Goal: Information Seeking & Learning: Learn about a topic

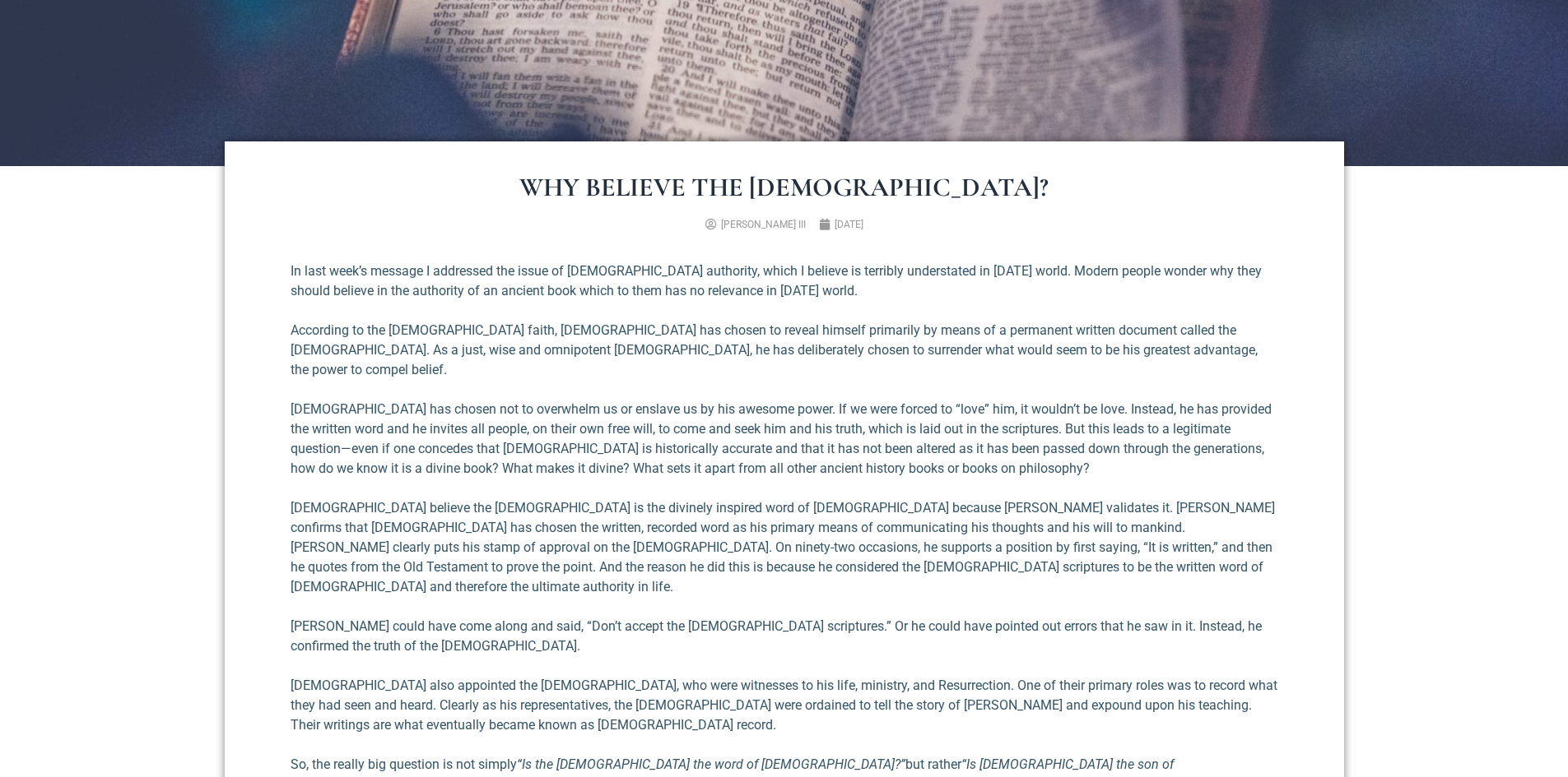
scroll to position [576, 0]
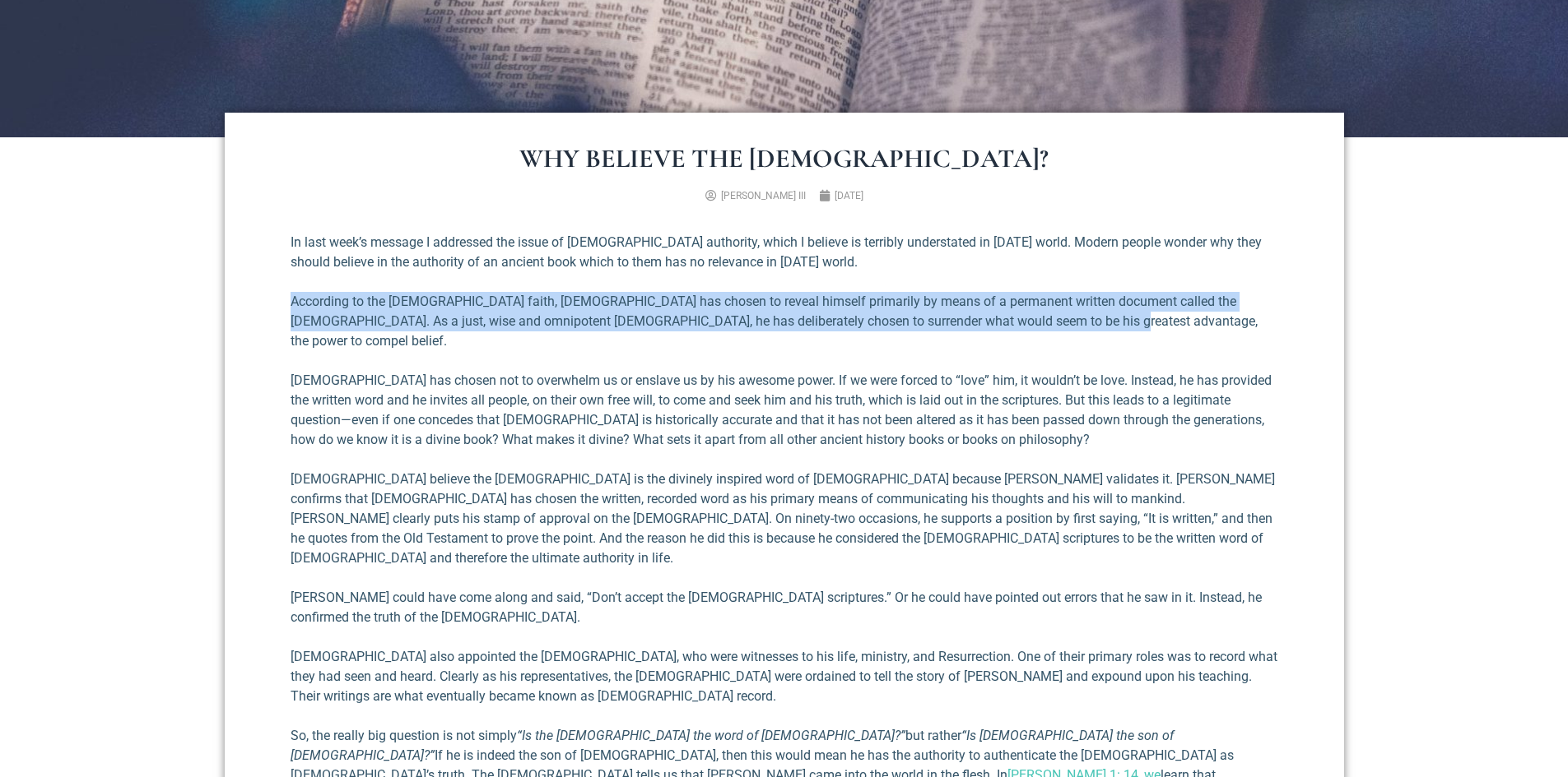
drag, startPoint x: 287, startPoint y: 301, endPoint x: 1142, endPoint y: 325, distance: 855.3
click at [1142, 325] on div "Why Believe the Bible? Richard E. Simmons III February 24, 2022 In last week’s …" at bounding box center [784, 717] width 1119 height 1209
copy p "According to the Judeo-Christian faith, God has chosen to reveal himself primar…"
click at [909, 314] on p "According to the Judeo-Christian faith, God has chosen to reveal himself primar…" at bounding box center [784, 321] width 987 height 60
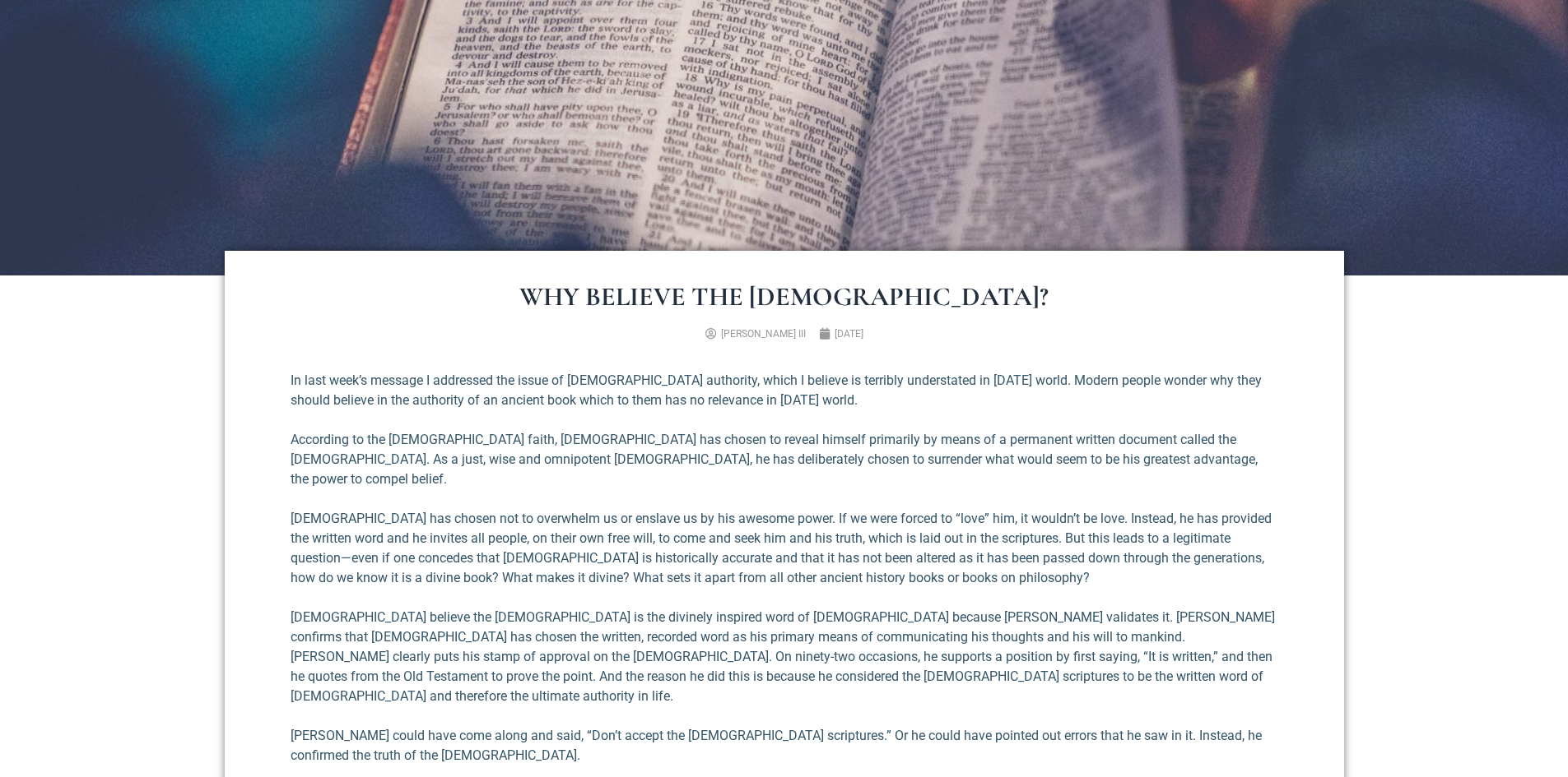
scroll to position [412, 0]
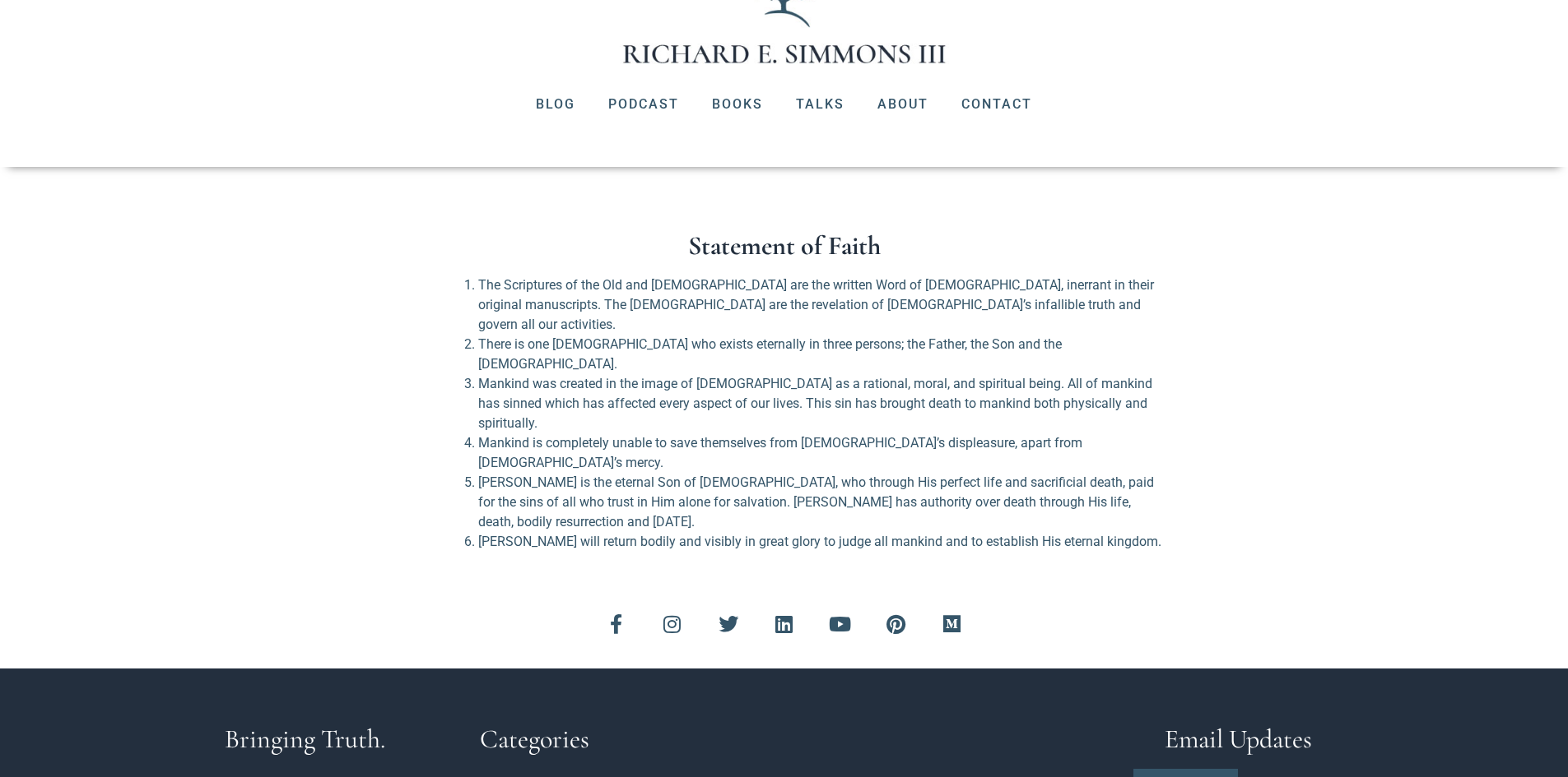
scroll to position [269, 0]
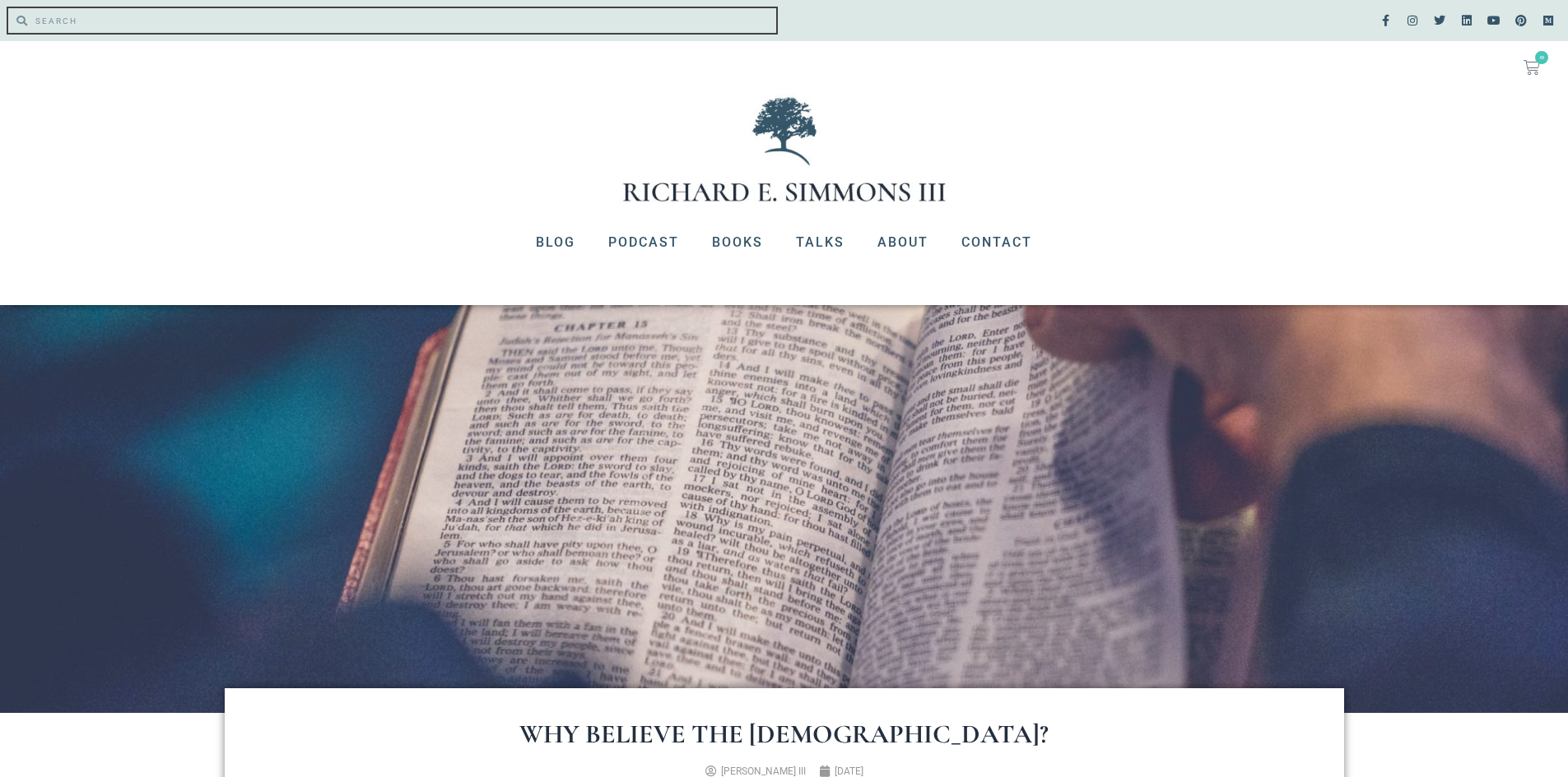
click at [160, 27] on input "Search" at bounding box center [402, 20] width 749 height 25
type input "biblical authority"
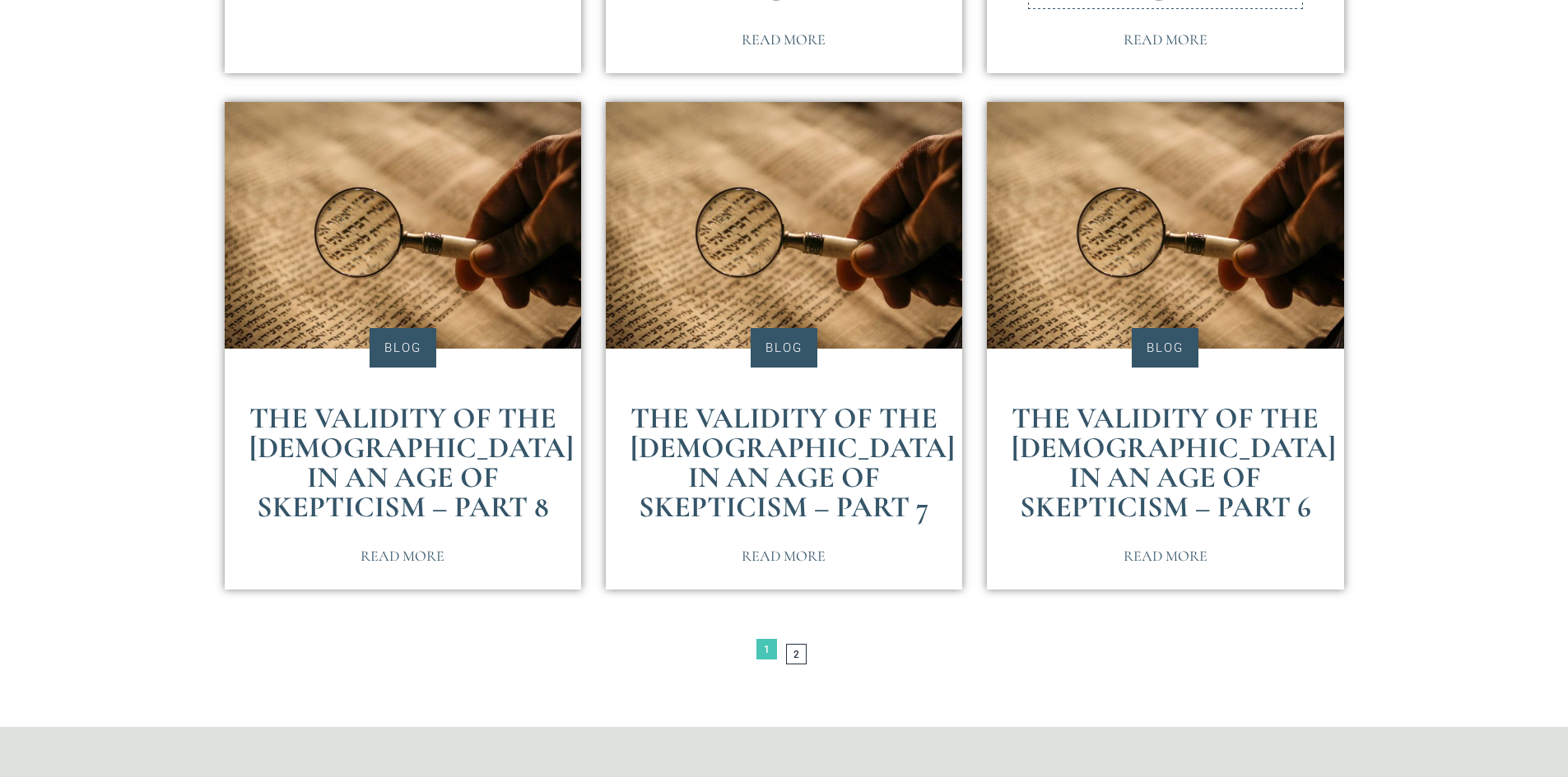
scroll to position [3537, 0]
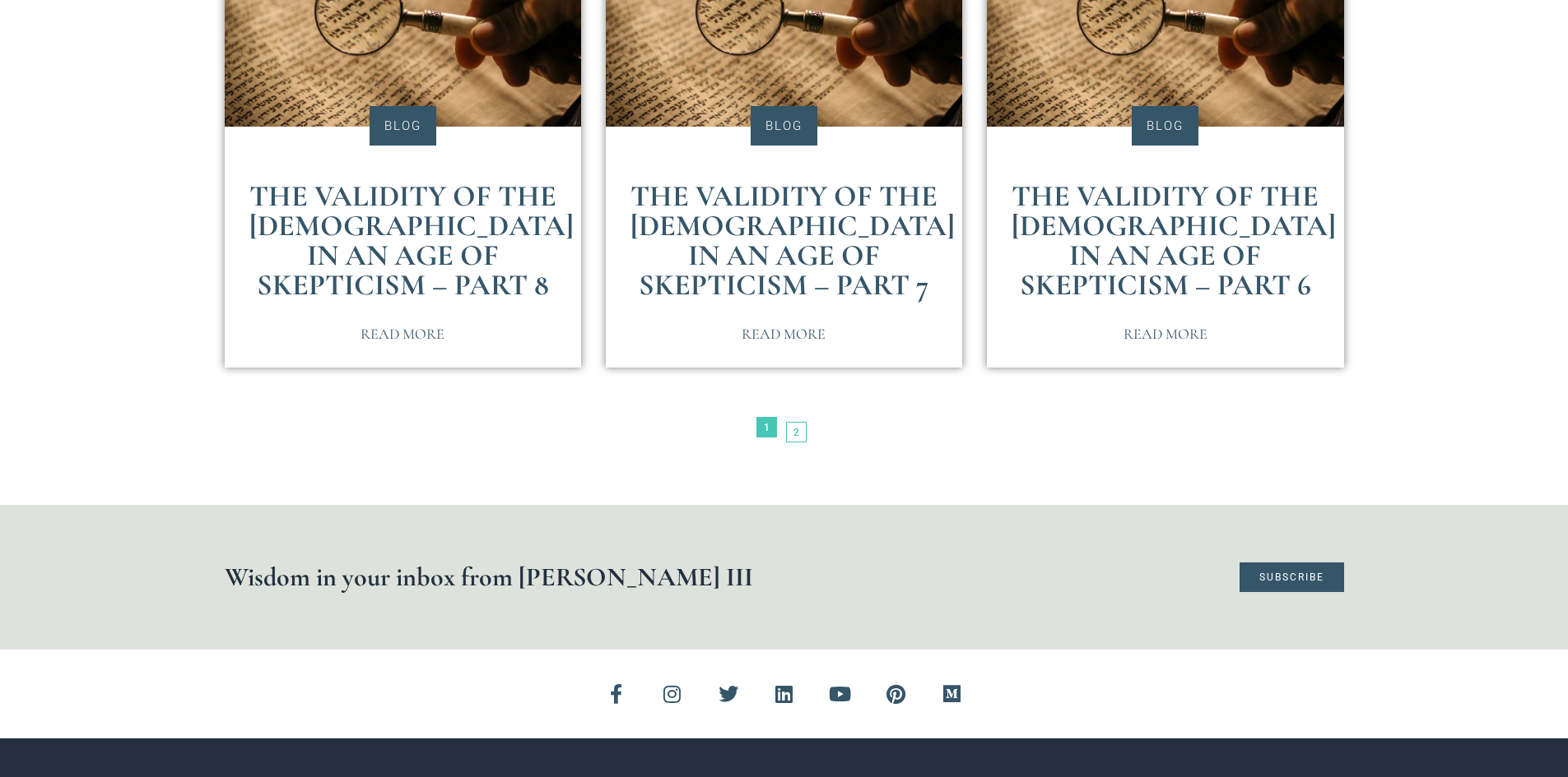
click at [795, 422] on link "Page 2" at bounding box center [796, 432] width 20 height 20
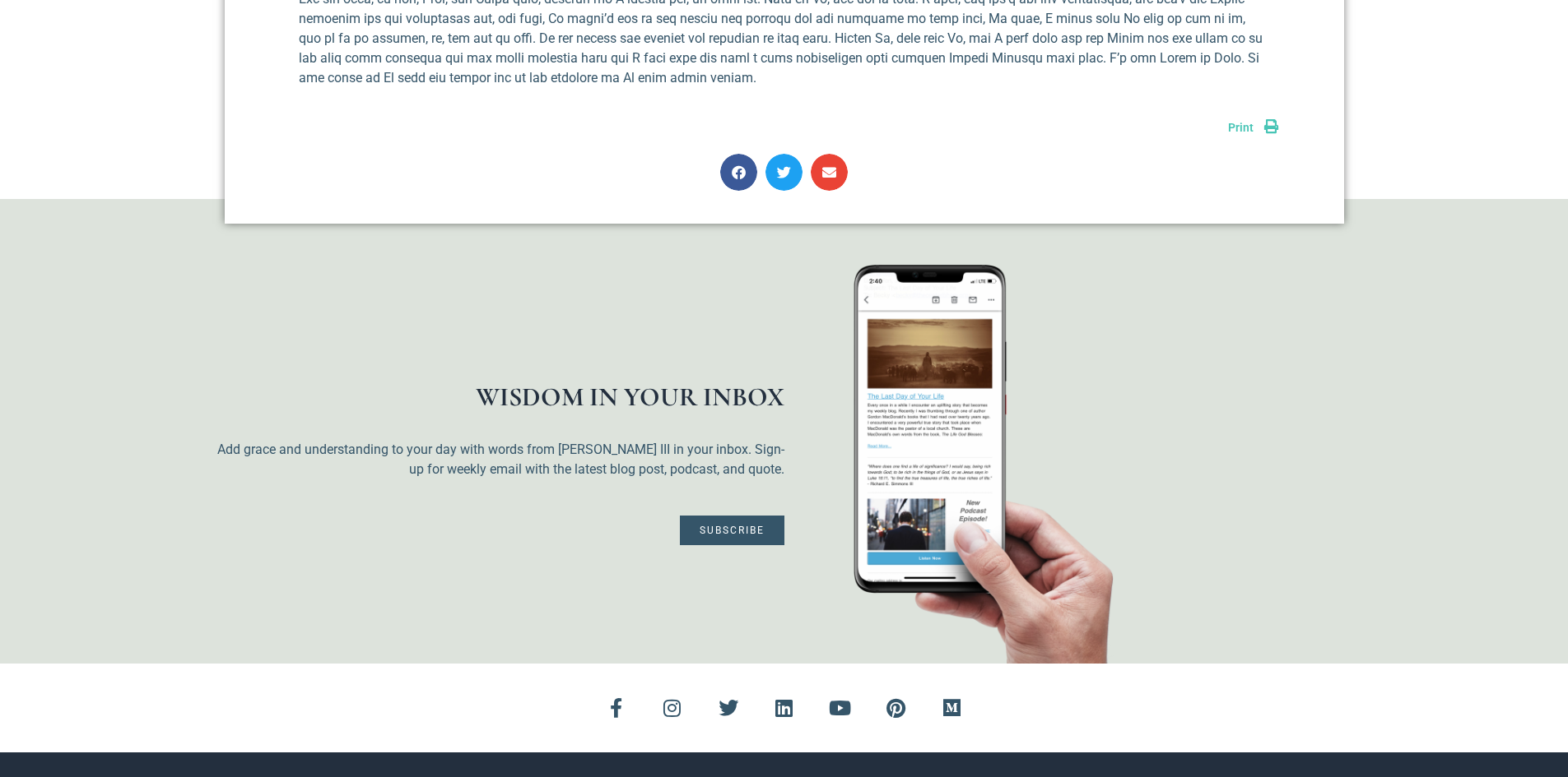
scroll to position [5264, 0]
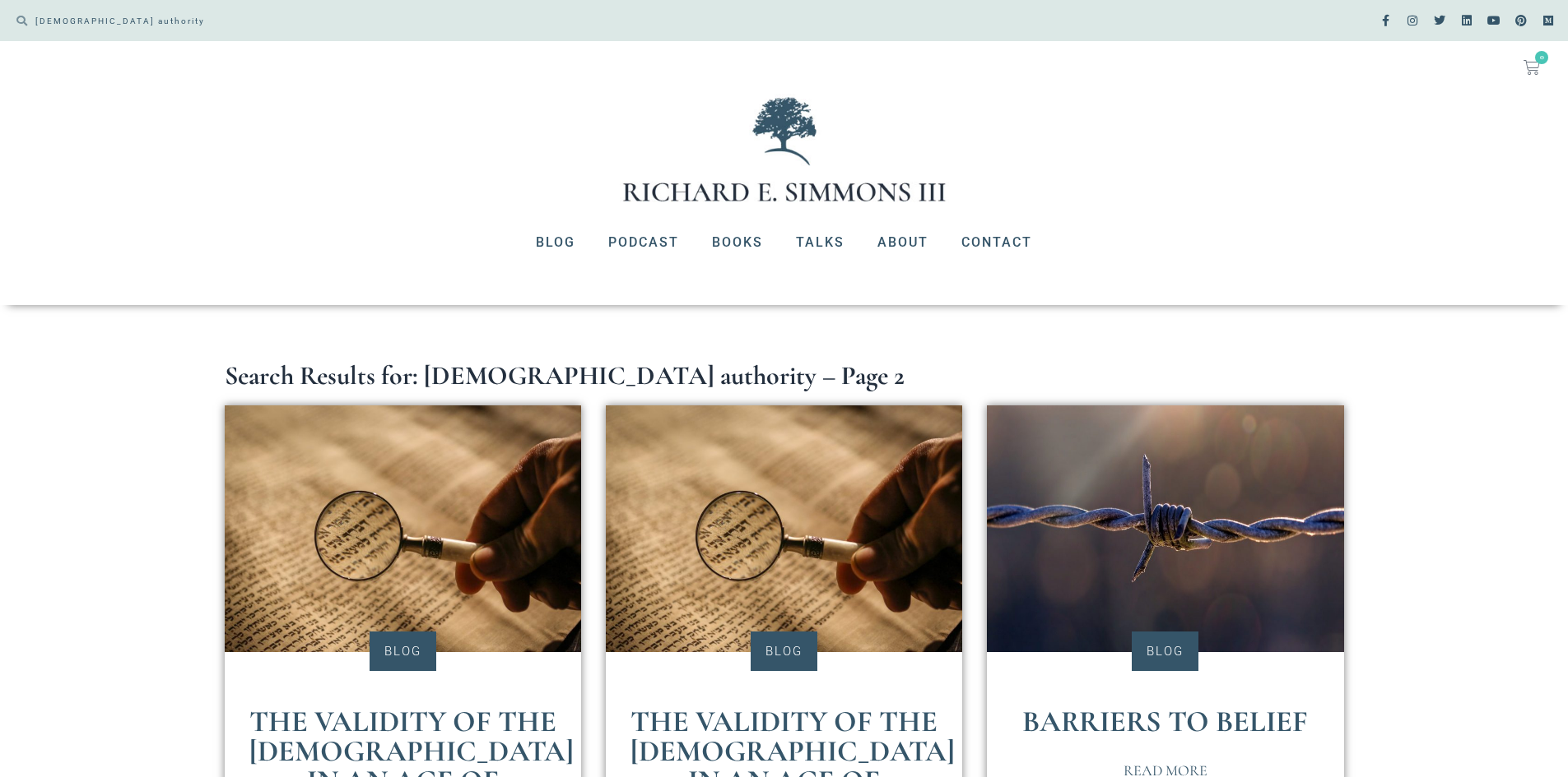
scroll to position [493, 0]
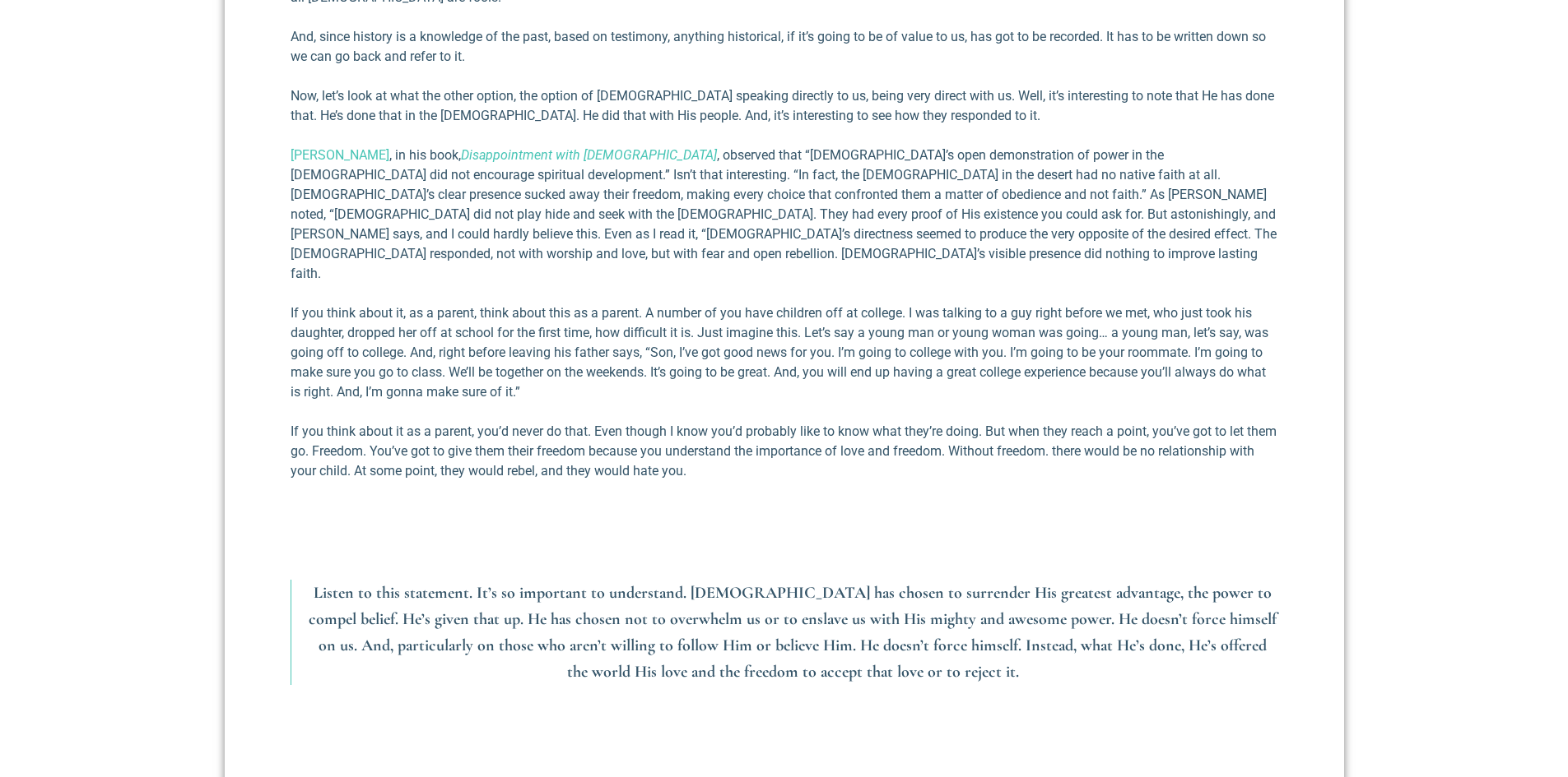
scroll to position [2550, 0]
